Goal: Transaction & Acquisition: Purchase product/service

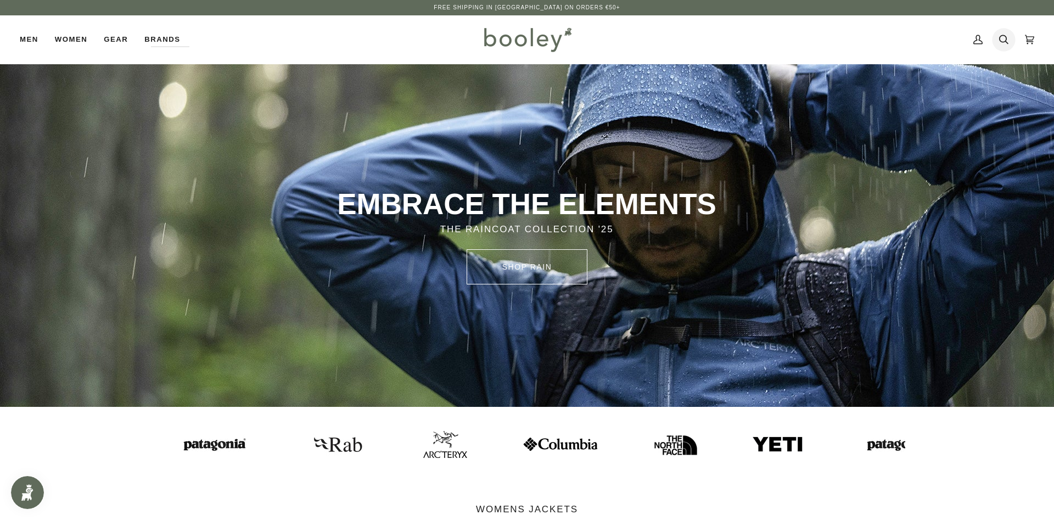
click at [1003, 41] on icon at bounding box center [1003, 39] width 9 height 16
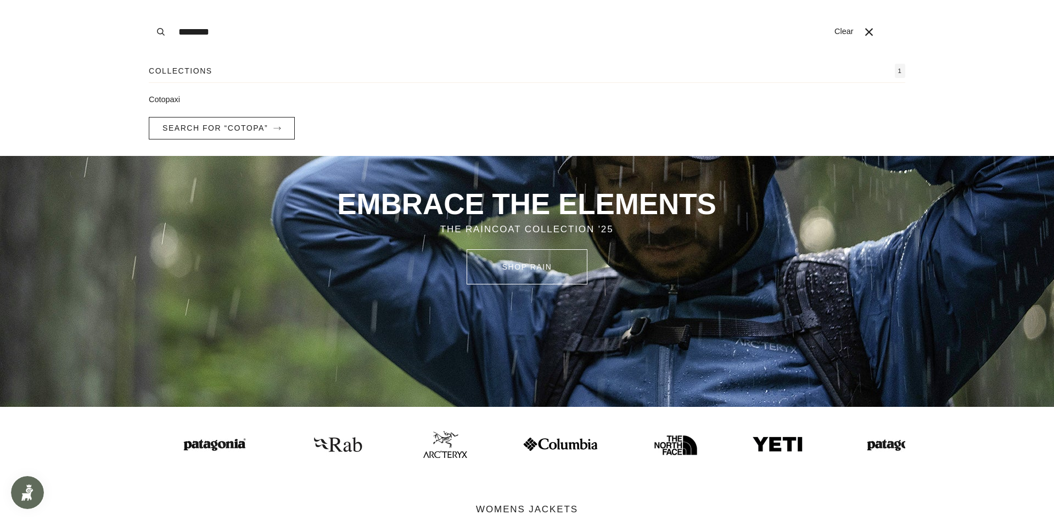
type input "********"
click at [149, 0] on button "Search" at bounding box center [161, 32] width 24 height 64
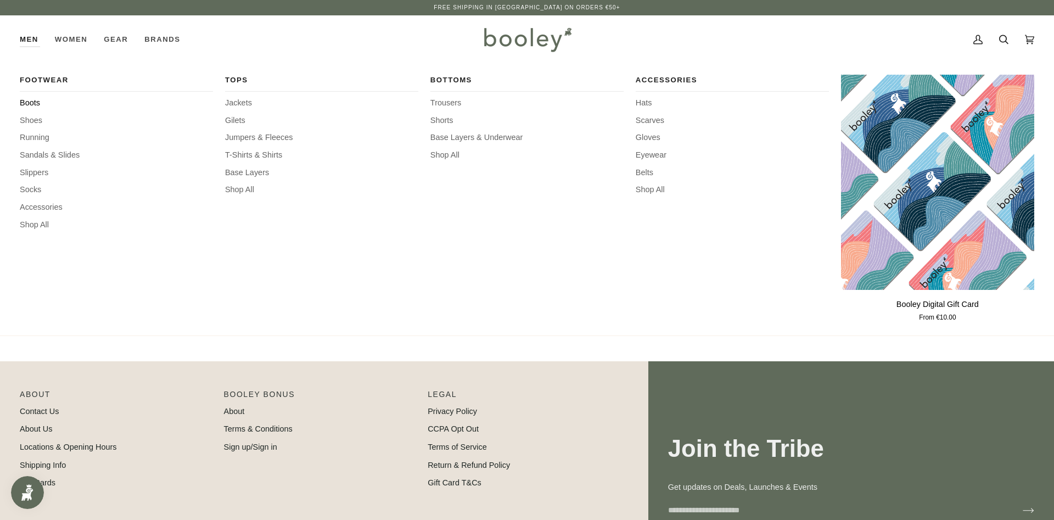
click at [25, 100] on span "Boots" at bounding box center [116, 103] width 193 height 12
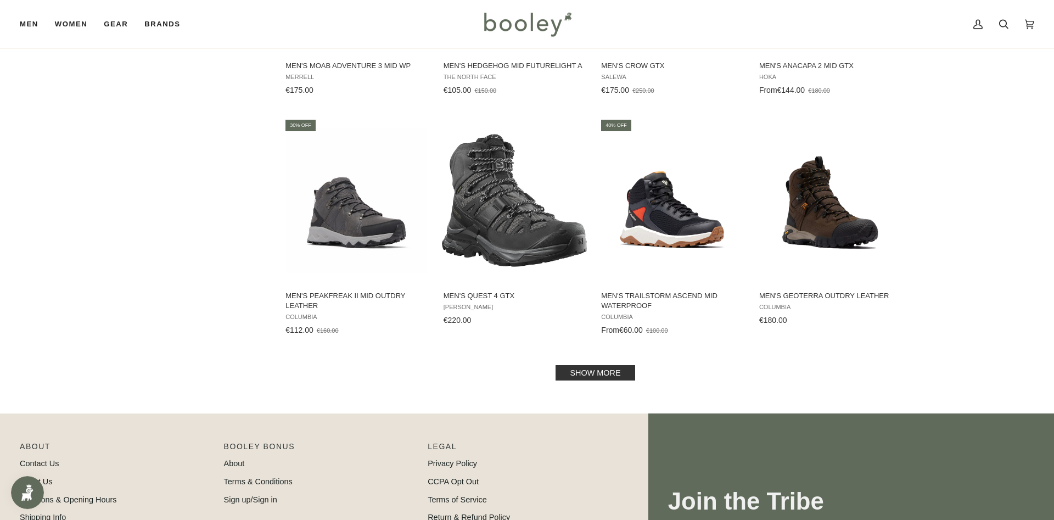
scroll to position [1008, 0]
click at [589, 376] on link "Show more" at bounding box center [594, 371] width 79 height 15
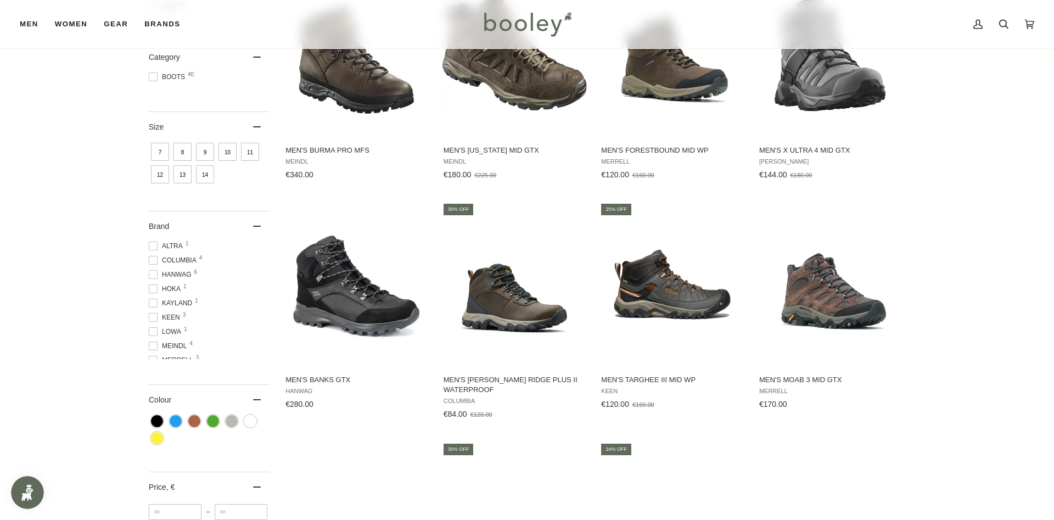
click at [184, 273] on span "Hanwag 6" at bounding box center [172, 274] width 46 height 10
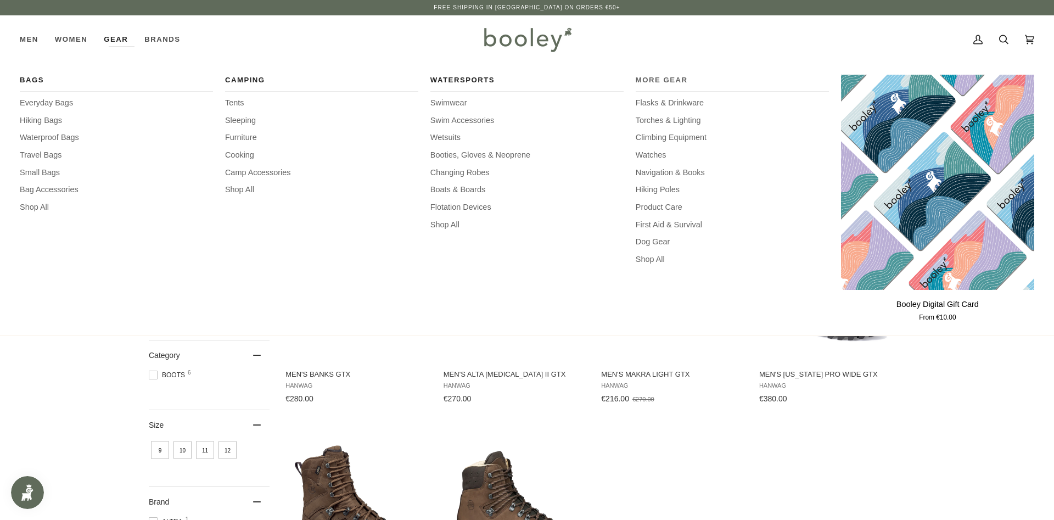
click at [652, 82] on span "More Gear" at bounding box center [731, 80] width 193 height 11
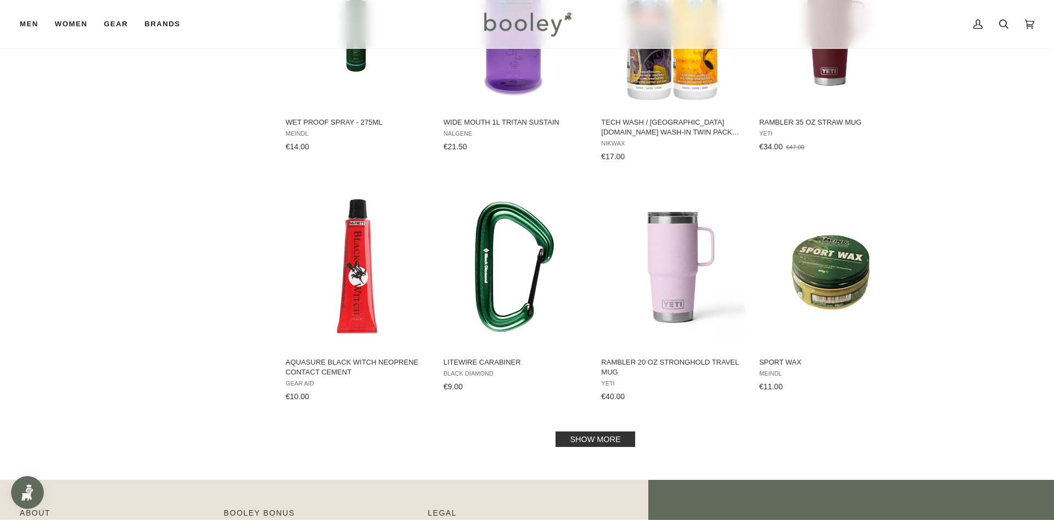
scroll to position [1119, 0]
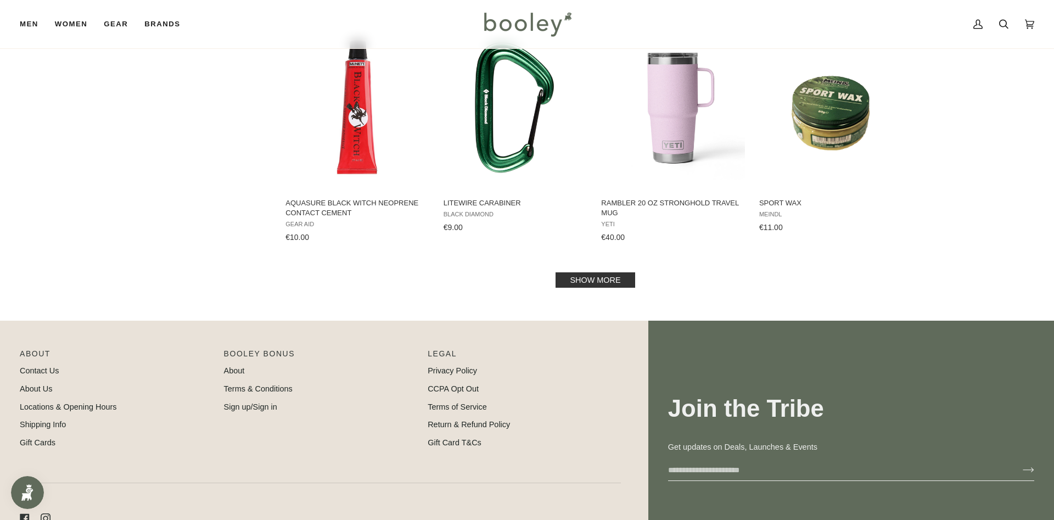
click at [612, 280] on link "Show more" at bounding box center [594, 279] width 79 height 15
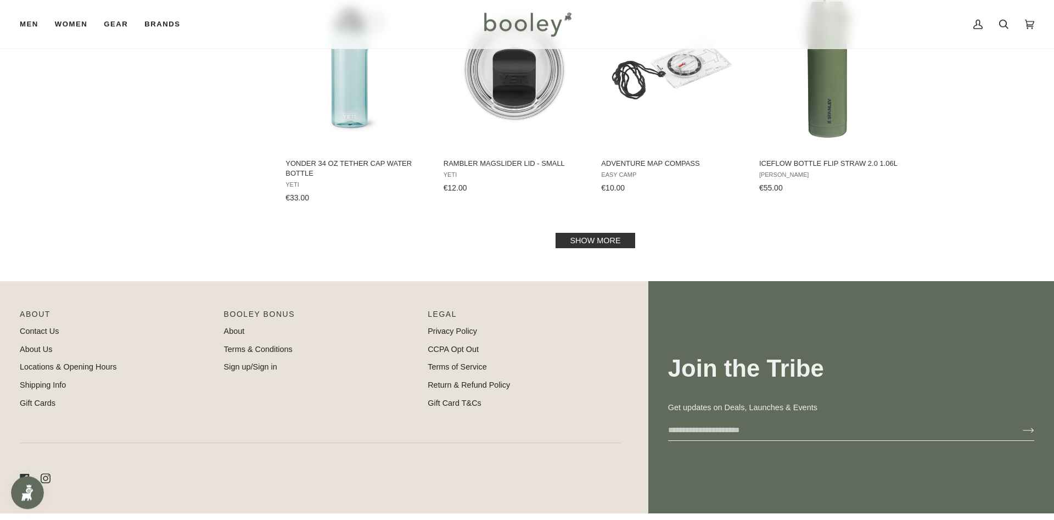
scroll to position [2351, 0]
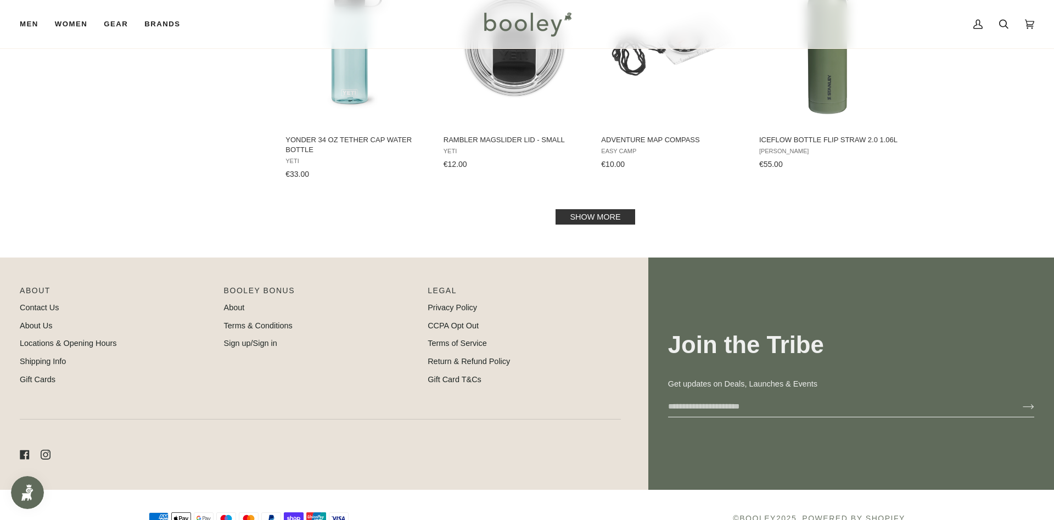
click at [609, 212] on link "Show more" at bounding box center [594, 216] width 79 height 15
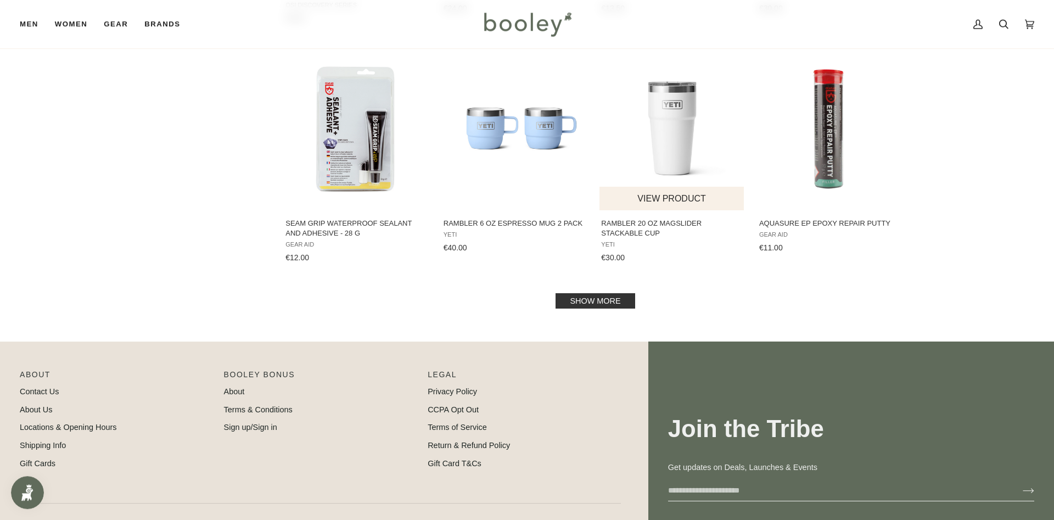
scroll to position [3470, 0]
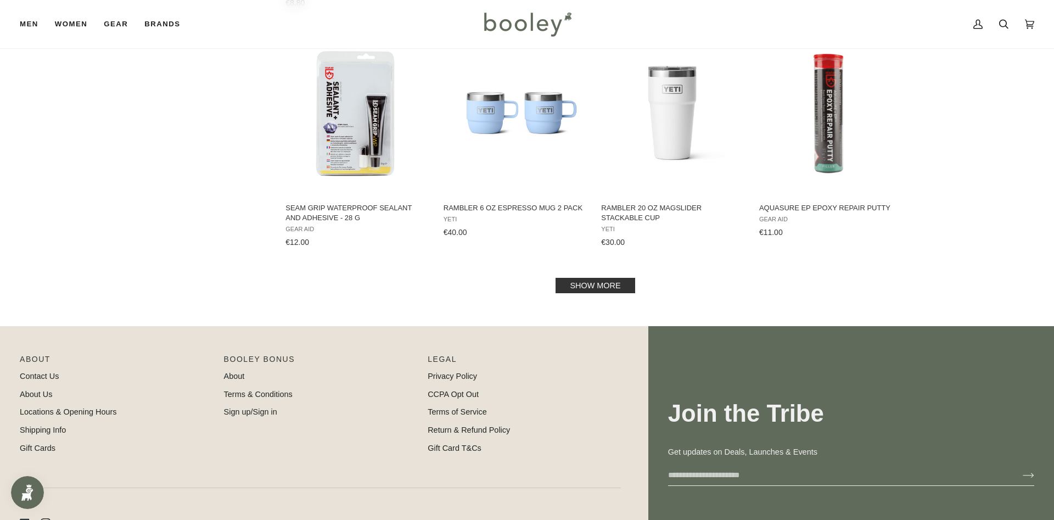
click at [604, 289] on link "Show more" at bounding box center [594, 285] width 79 height 15
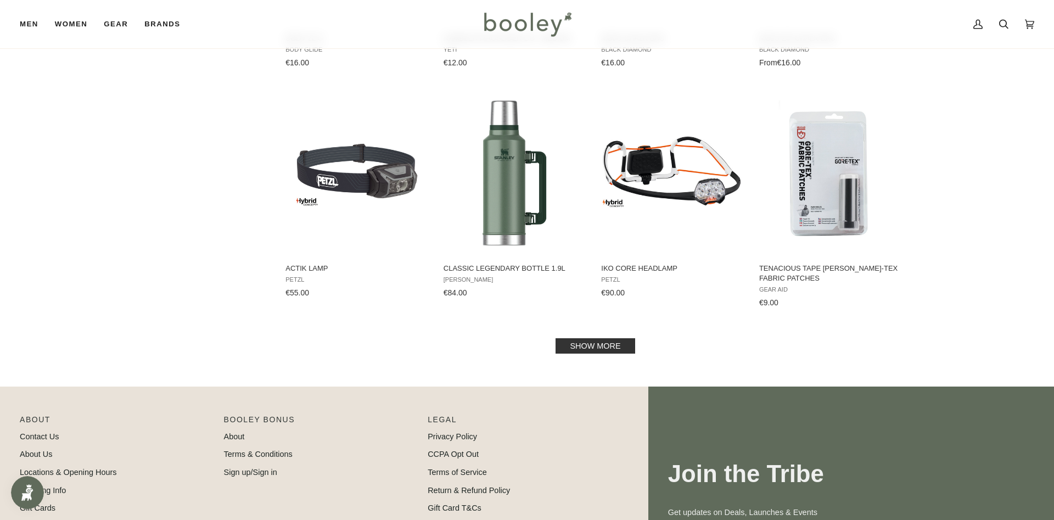
scroll to position [4590, 0]
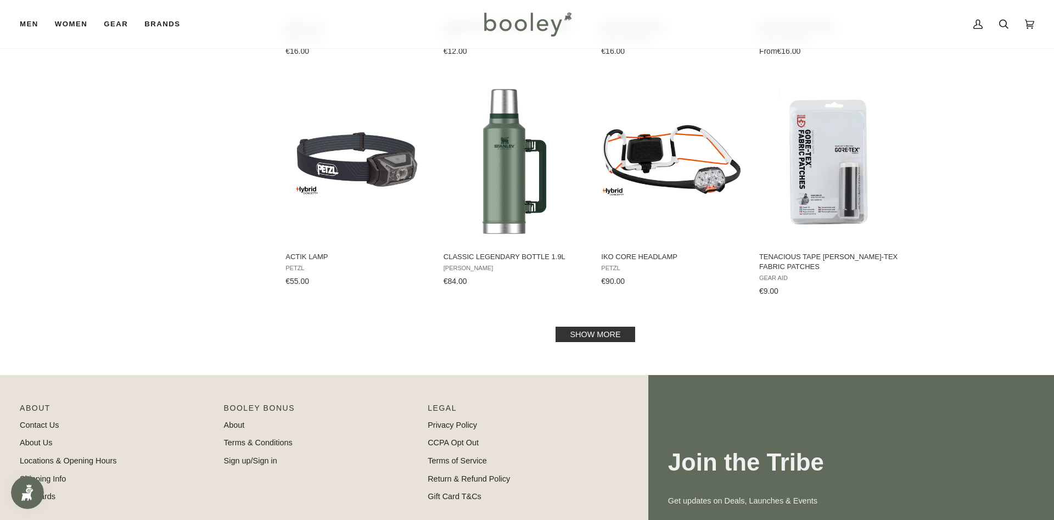
click at [590, 336] on link "Show more" at bounding box center [594, 334] width 79 height 15
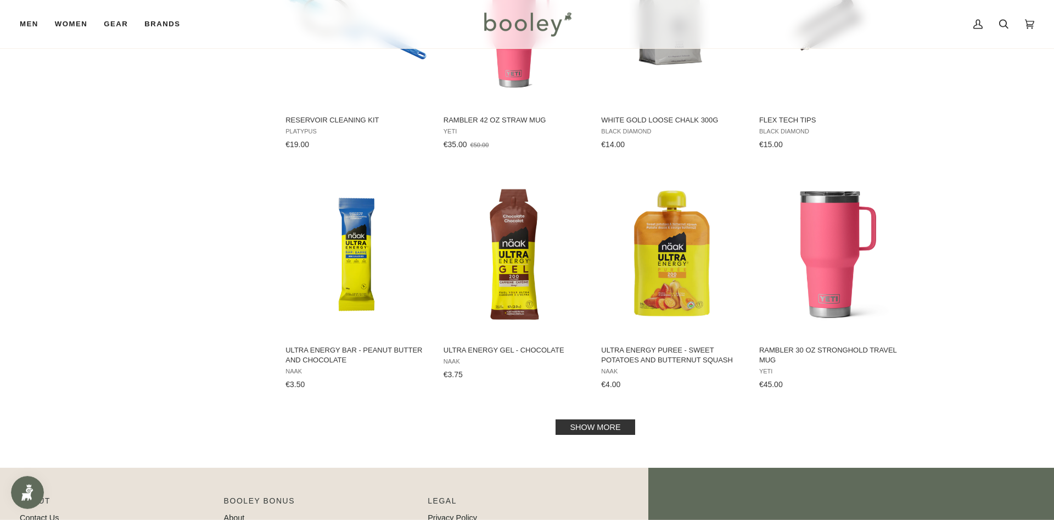
scroll to position [5709, 0]
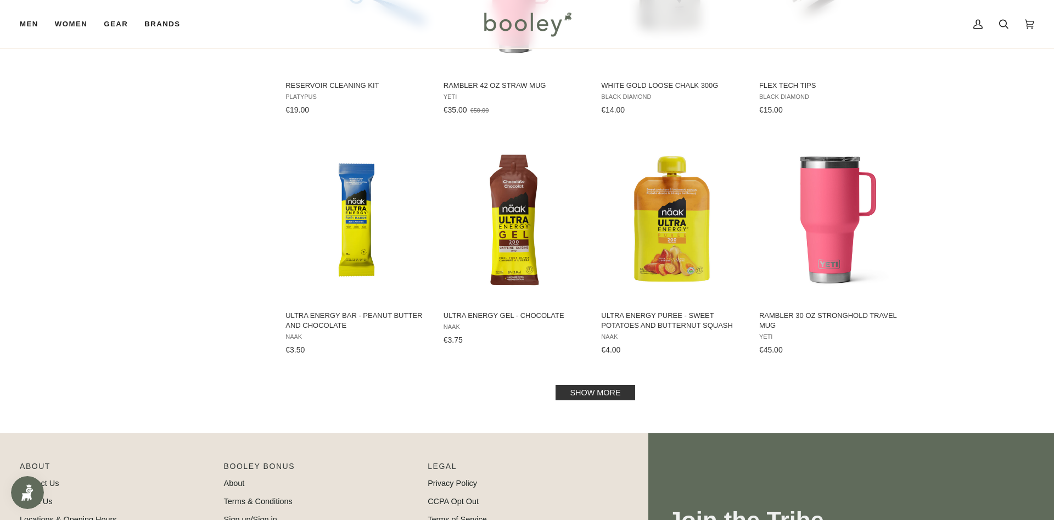
click at [599, 391] on link "Show more" at bounding box center [594, 392] width 79 height 15
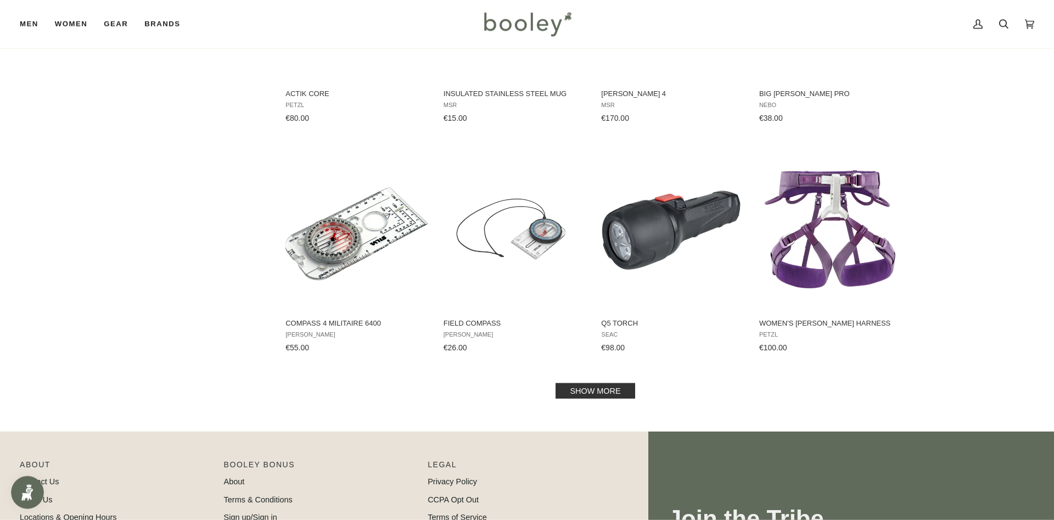
scroll to position [6885, 0]
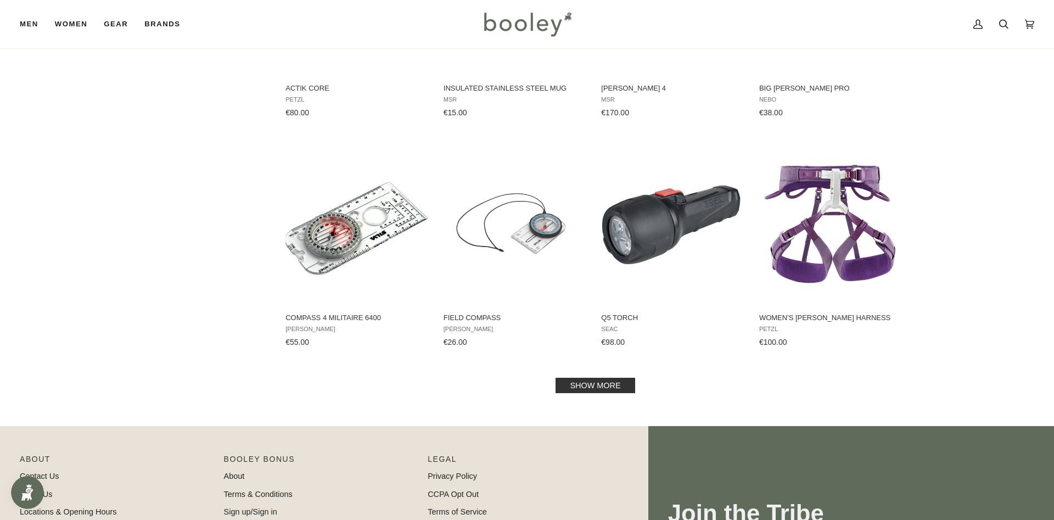
click at [594, 386] on link "Show more" at bounding box center [594, 385] width 79 height 15
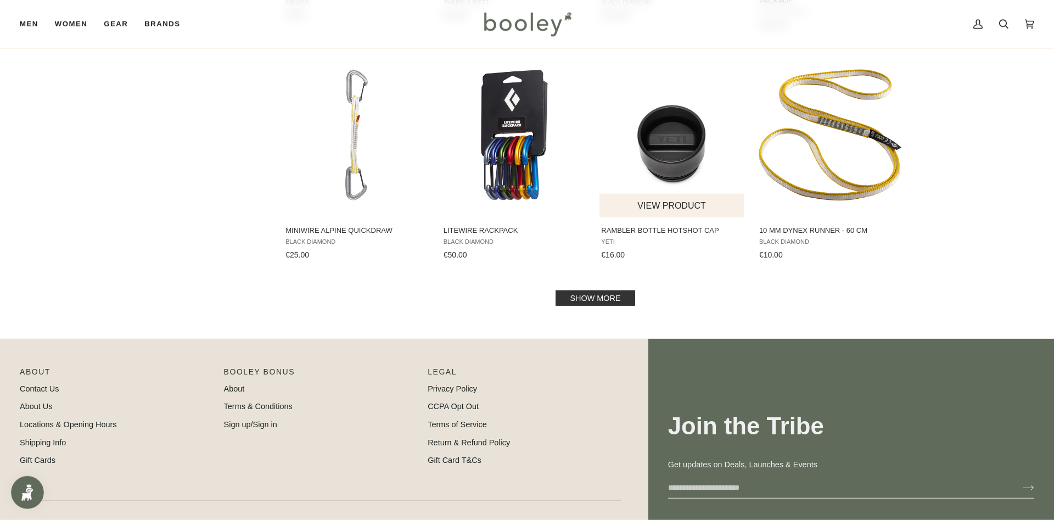
scroll to position [8172, 0]
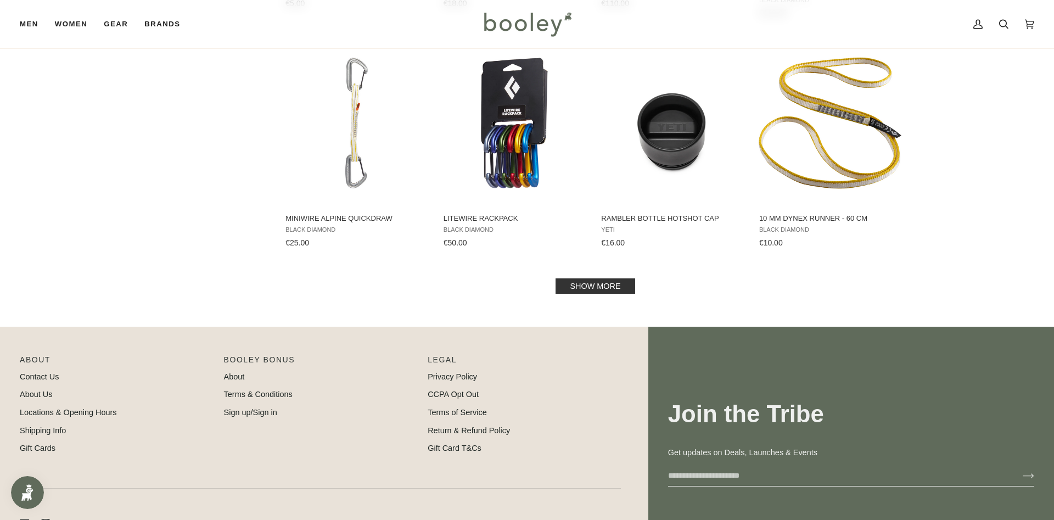
click at [599, 288] on link "Show more" at bounding box center [594, 285] width 79 height 15
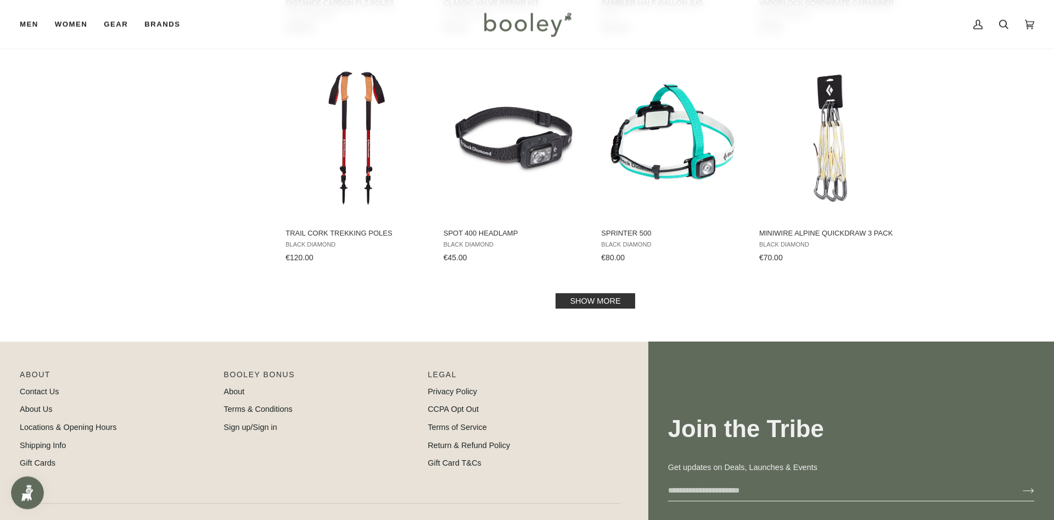
scroll to position [9404, 0]
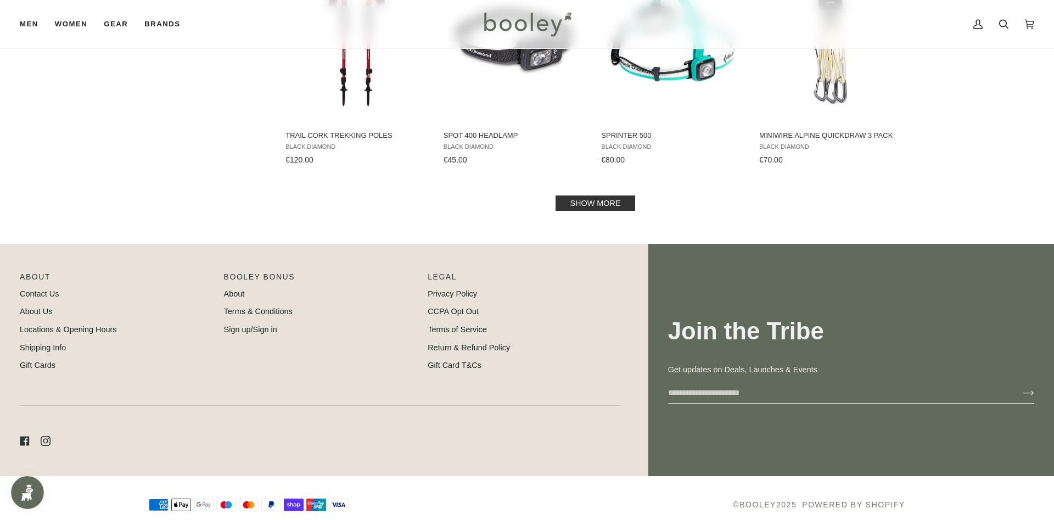
click at [600, 201] on link "Show more" at bounding box center [594, 202] width 79 height 15
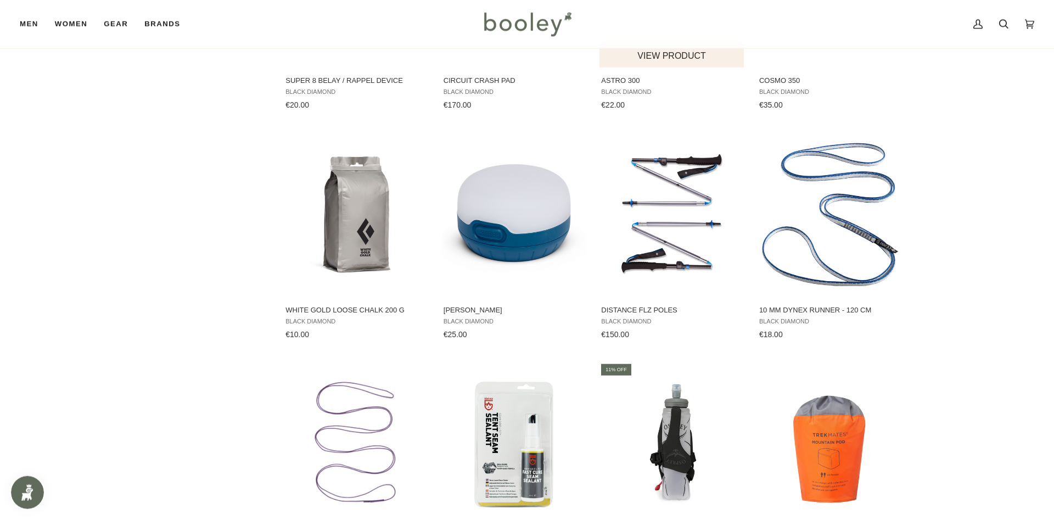
scroll to position [10348, 0]
